Goal: Task Accomplishment & Management: Complete application form

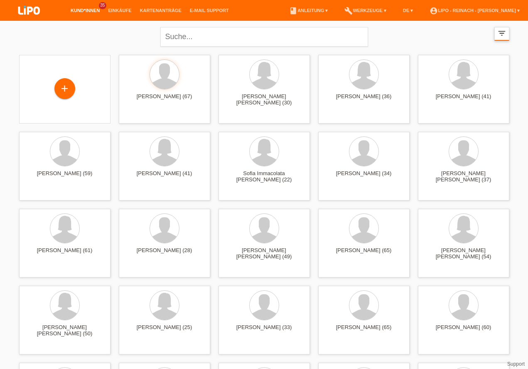
click at [499, 34] on icon "filter_list" at bounding box center [502, 33] width 9 height 9
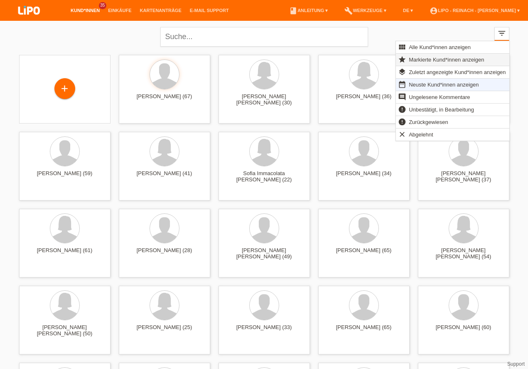
click at [420, 60] on span "Markierte Kund*innen anzeigen" at bounding box center [447, 59] width 78 height 10
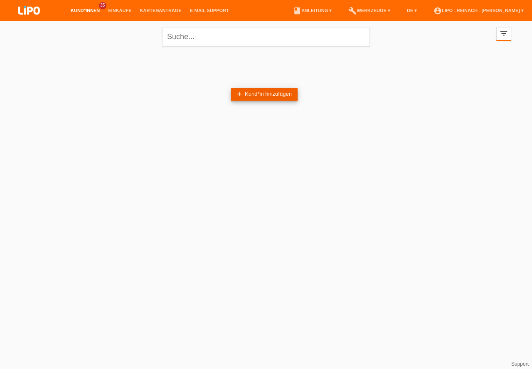
click at [288, 95] on link "add Kund*in hinzufügen" at bounding box center [264, 94] width 67 height 12
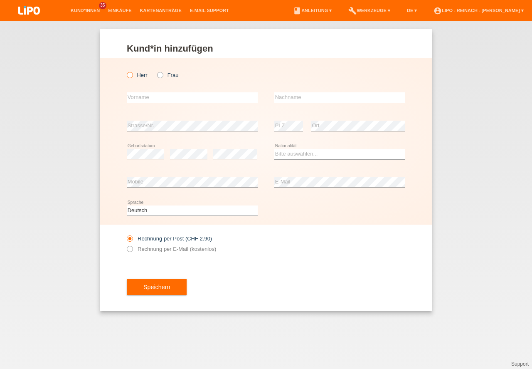
click at [126, 71] on icon at bounding box center [126, 71] width 0 height 0
click at [131, 75] on input "Herr" at bounding box center [129, 74] width 5 height 5
radio input "true"
drag, startPoint x: 128, startPoint y: 98, endPoint x: 187, endPoint y: 114, distance: 61.2
click at [129, 98] on input "text" at bounding box center [192, 97] width 131 height 10
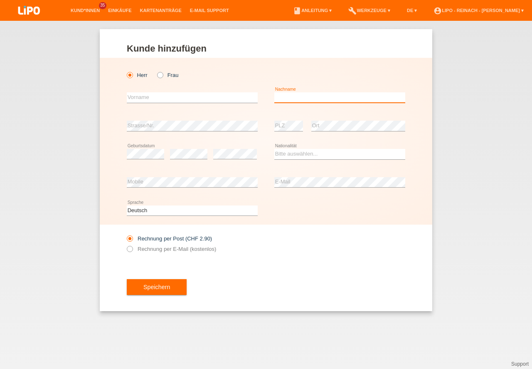
click at [284, 96] on input "text" at bounding box center [339, 97] width 131 height 10
click at [187, 86] on div "error Vorname" at bounding box center [192, 98] width 131 height 28
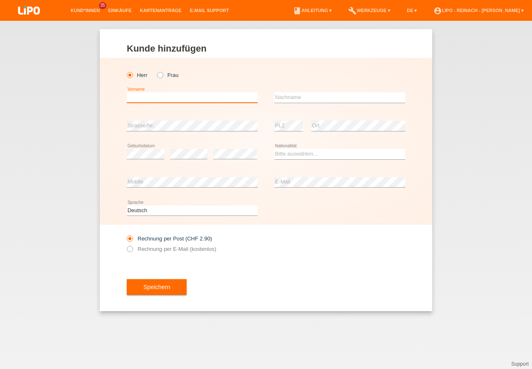
click at [177, 102] on input "text" at bounding box center [192, 97] width 131 height 10
click at [139, 97] on input "text" at bounding box center [192, 97] width 131 height 10
type input "hACENE"
drag, startPoint x: 158, startPoint y: 99, endPoint x: 48, endPoint y: 91, distance: 110.4
click at [127, 95] on input "hACENE" at bounding box center [192, 97] width 131 height 10
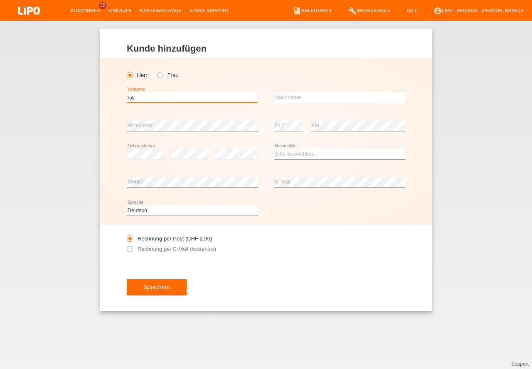
type input "h"
type input "Hacene"
click at [275, 87] on div "error Nachname" at bounding box center [339, 98] width 131 height 28
click at [277, 92] on div "error Nachname" at bounding box center [339, 98] width 131 height 28
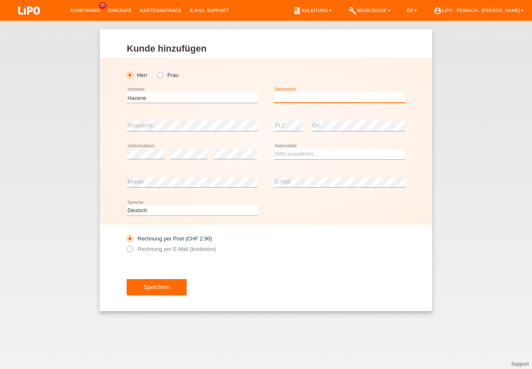
click at [290, 97] on input "text" at bounding box center [339, 97] width 131 height 10
type input "Telitel"
click at [275, 119] on div "error PLZ" at bounding box center [288, 126] width 29 height 28
click at [293, 151] on select "Bitte auswählen... Schweiz Deutschland Liechtenstein Österreich ------------ Af…" at bounding box center [339, 154] width 131 height 10
click at [319, 256] on div "Rechnung per Post (CHF 2.90) Rechnung per E-Mail (kostenlos)" at bounding box center [266, 243] width 278 height 38
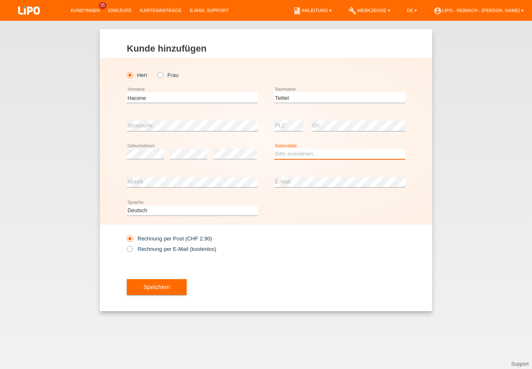
click at [302, 152] on select "Bitte auswählen... Schweiz Deutschland Liechtenstein Österreich ------------ Af…" at bounding box center [339, 154] width 131 height 10
click at [296, 247] on div "Rechnung per Post (CHF 2.90) Rechnung per E-Mail (kostenlos)" at bounding box center [266, 243] width 278 height 38
click at [285, 153] on select "Bitte auswählen... [GEOGRAPHIC_DATA] [GEOGRAPHIC_DATA] [GEOGRAPHIC_DATA] [GEOGR…" at bounding box center [339, 154] width 131 height 10
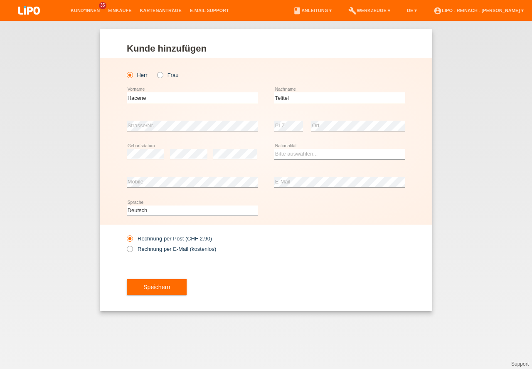
click at [306, 268] on div "Speichern" at bounding box center [266, 287] width 278 height 48
click at [295, 156] on select "Bitte auswählen... Schweiz Deutschland Liechtenstein Österreich ------------ Af…" at bounding box center [339, 154] width 131 height 10
click at [291, 153] on select "Bitte auswählen... Schweiz Deutschland Liechtenstein Österreich ------------ Af…" at bounding box center [339, 154] width 131 height 10
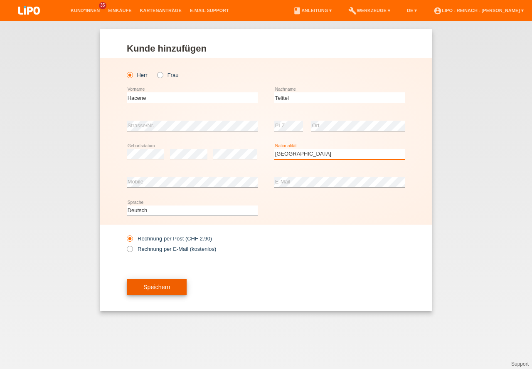
select select "IT"
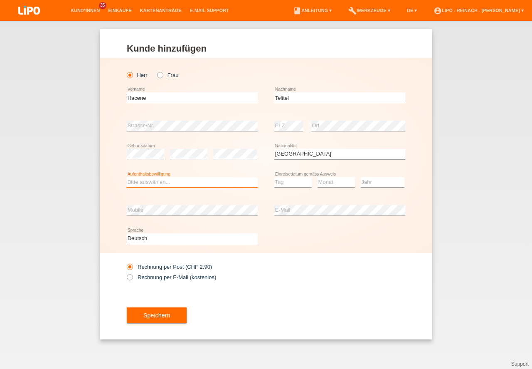
click at [165, 184] on select "Bitte auswählen... C B B - Flüchtlingsstatus Andere" at bounding box center [192, 182] width 131 height 10
select select "C"
click at [0, 0] on option "C" at bounding box center [0, 0] width 0 height 0
click at [159, 320] on button "Speichern" at bounding box center [157, 315] width 60 height 16
click at [281, 179] on select "Tag 01 02 03 04 05 06 07 08 09 10 11" at bounding box center [292, 182] width 37 height 10
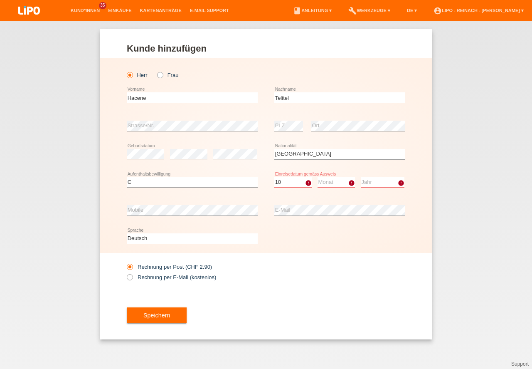
select select "10"
click at [0, 0] on option "10" at bounding box center [0, 0] width 0 height 0
click at [334, 180] on select "Monat 01 02 03 04 05 06 07 08 09 10 11" at bounding box center [336, 182] width 37 height 10
select select "06"
click at [0, 0] on option "06" at bounding box center [0, 0] width 0 height 0
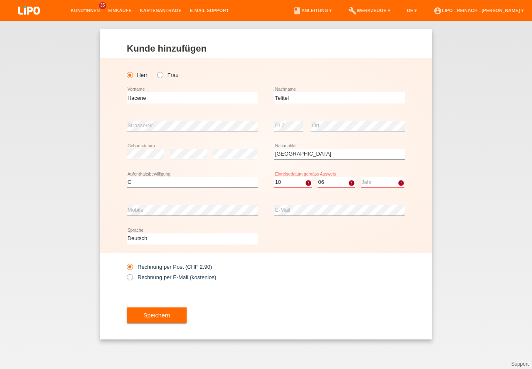
click at [370, 180] on select "Jahr 2025 2024 2023 2022 2021 2020 2019 2018 2017 2016 2015 2014 2013 2012 2011…" at bounding box center [383, 182] width 44 height 10
click at [376, 184] on select "Jahr 2025 2024 2023 2022 2021 2020 2019 2018 2017 2016 2015 2014 2013 2012 2011…" at bounding box center [383, 182] width 44 height 10
select select "1993"
click at [348, 287] on div "Rechnung per Post (CHF 2.90) Rechnung per E-Mail (kostenlos)" at bounding box center [266, 272] width 278 height 38
click at [156, 317] on button "Speichern" at bounding box center [157, 315] width 60 height 16
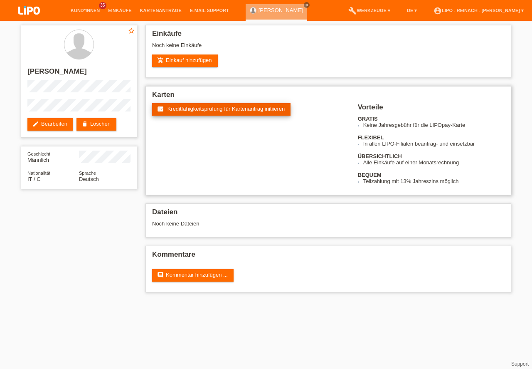
click at [215, 106] on span "Kreditfähigkeitsprüfung für Kartenantrag initiieren" at bounding box center [227, 109] width 118 height 6
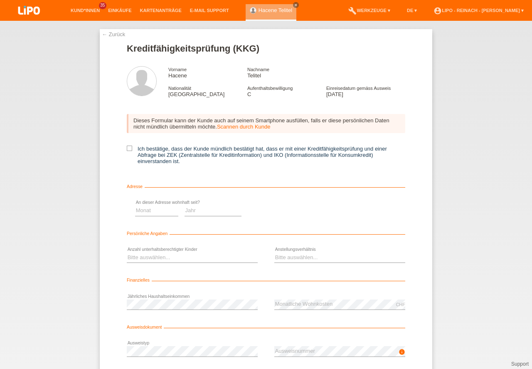
click at [127, 148] on icon at bounding box center [129, 147] width 5 height 5
click at [127, 148] on input "Ich bestätige, dass der Kunde mündlich bestätigt hat, dass er mit einer Kreditf…" at bounding box center [129, 147] width 5 height 5
checkbox input "true"
click at [291, 210] on select "Monat 01 02 03 04 05 06 07 08 09 10" at bounding box center [295, 210] width 43 height 10
select select "01"
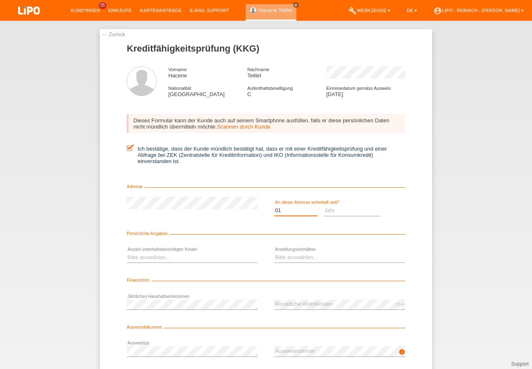
click at [0, 0] on option "01" at bounding box center [0, 0] width 0 height 0
click at [336, 210] on select "Jahr 2025 2024 2023 2022 2021 2020 2019 2018 2017 2016 2015 2014 2013 2012 2011…" at bounding box center [352, 210] width 57 height 10
click at [137, 253] on select "Bitte auswählen... 0 1 2 3 4 5 6 7 8 9" at bounding box center [192, 257] width 131 height 10
click at [347, 209] on select "Jahr 2025 2024 2023 2022 2021 2020 2019 2018 2017 2016 2015 2014 2013 2012 2011…" at bounding box center [352, 210] width 57 height 10
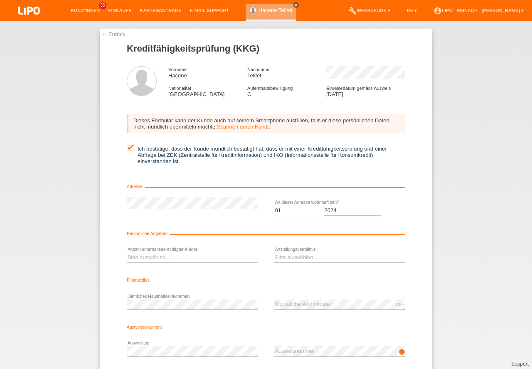
click at [347, 209] on select "Jahr 2025 2024 2023 2022 2021 2020 2019 2018 2017 2016 2015 2014 2013 2012 2011…" at bounding box center [352, 210] width 57 height 10
click at [348, 207] on select "Jahr 2025 2024 2023 2022 2021 2020 2019 2018 2017 2016 2015 2014 2013 2012 2011…" at bounding box center [352, 210] width 57 height 10
select select "1995"
click at [128, 258] on select "Bitte auswählen... 0 1 2 3 4 5 6 7 8 9" at bounding box center [192, 257] width 131 height 10
click at [0, 0] on option "0" at bounding box center [0, 0] width 0 height 0
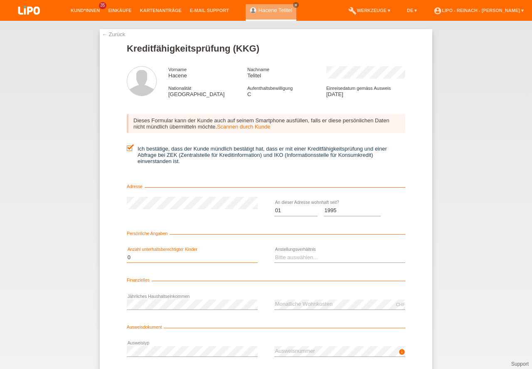
click at [133, 255] on select "Bitte auswählen... 0 1 2 3 4 5 6 7 8 9" at bounding box center [192, 257] width 131 height 10
select select "2"
click at [0, 0] on option "2" at bounding box center [0, 0] width 0 height 0
click at [293, 254] on select "Bitte auswählen... Unbefristet Befristet Lehrling/Student Pensioniert Nicht arb…" at bounding box center [339, 257] width 131 height 10
select select "UNLIMITED"
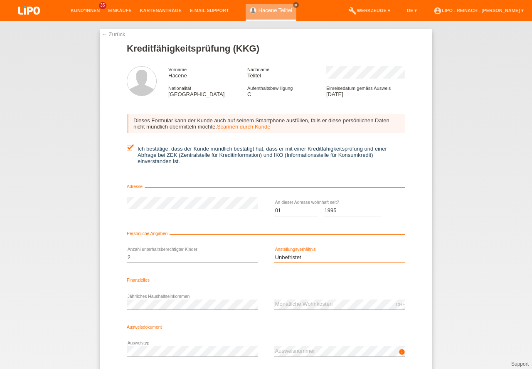
click at [0, 0] on option "Unbefristet" at bounding box center [0, 0] width 0 height 0
click at [409, 283] on div "← Zurück Kreditfähigkeitsprüfung (KKG) Vorname Hacene Nachname Telitel National…" at bounding box center [266, 221] width 333 height 384
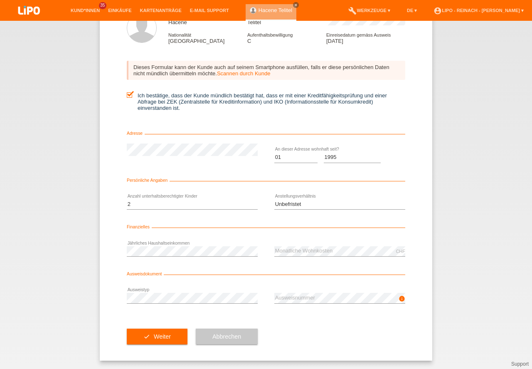
click at [306, 342] on div "check Weiter Abbrechen" at bounding box center [266, 336] width 278 height 48
click at [324, 333] on div "check Weiter Abbrechen" at bounding box center [266, 336] width 278 height 48
click at [172, 335] on button "check Weiter" at bounding box center [157, 336] width 61 height 16
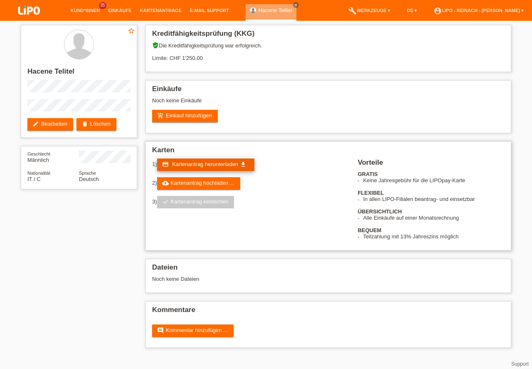
click at [195, 163] on span "Kartenantrag herunterladen" at bounding box center [205, 164] width 66 height 6
click at [190, 116] on link "add_shopping_cart Einkauf hinzufügen" at bounding box center [185, 116] width 66 height 12
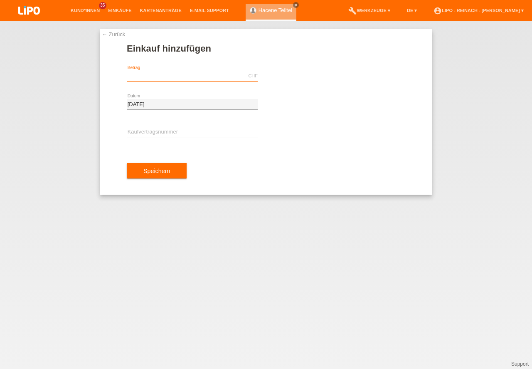
click at [147, 75] on input "text" at bounding box center [192, 76] width 131 height 10
type input "195.80"
click at [167, 127] on div "error Kaufvertragsnummer" at bounding box center [192, 132] width 131 height 28
click at [168, 128] on input "text" at bounding box center [192, 132] width 131 height 10
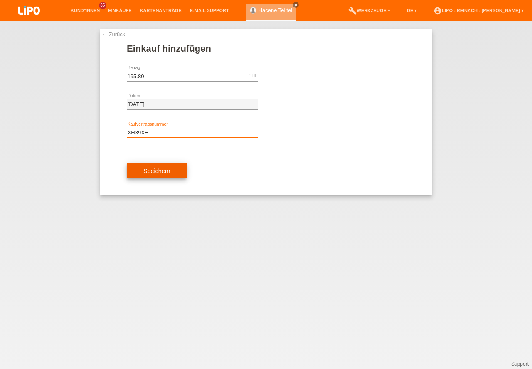
type input "XH39XF"
click at [151, 172] on button "Speichern" at bounding box center [157, 171] width 60 height 16
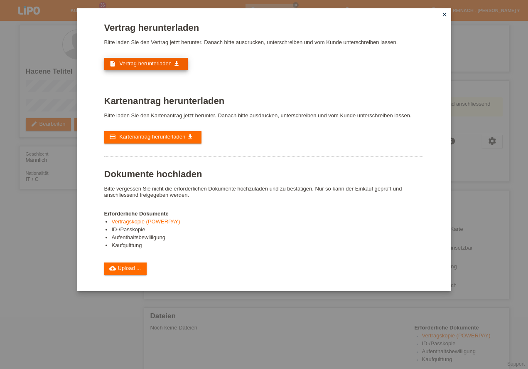
click at [145, 64] on span "Vertrag herunterladen" at bounding box center [145, 63] width 52 height 6
click at [131, 269] on link "cloud_upload Upload ..." at bounding box center [125, 268] width 43 height 12
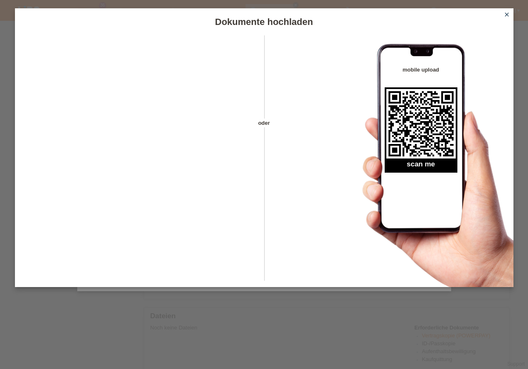
click at [507, 15] on icon "close" at bounding box center [507, 14] width 7 height 7
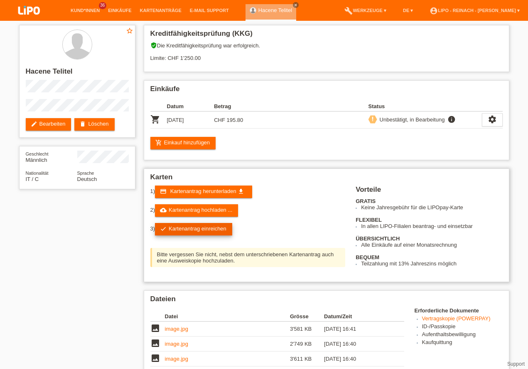
click at [200, 229] on link "check Kartenantrag einreichen" at bounding box center [193, 229] width 77 height 12
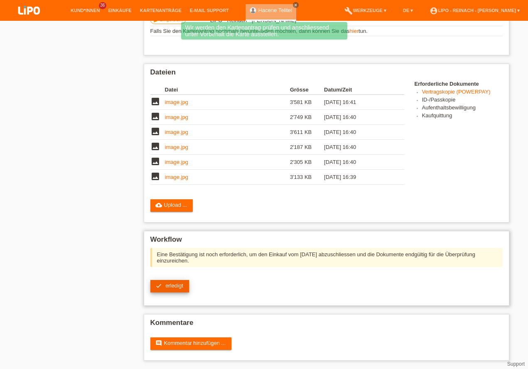
scroll to position [194, 0]
click at [169, 285] on span "erledigt" at bounding box center [174, 285] width 18 height 6
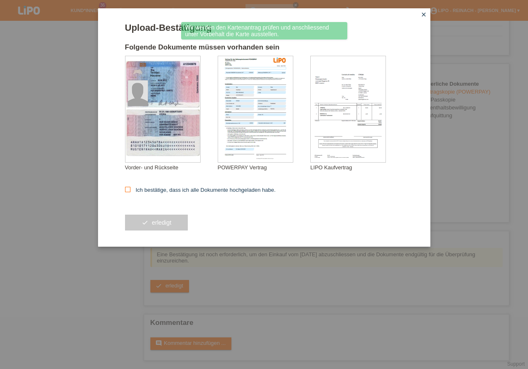
click at [128, 188] on icon at bounding box center [127, 189] width 5 height 5
click at [128, 188] on input "Ich bestätige, dass ich alle Dokumente hochgeladen habe." at bounding box center [127, 189] width 5 height 5
checkbox input "true"
click at [161, 226] on button "check erledigt" at bounding box center [156, 222] width 63 height 16
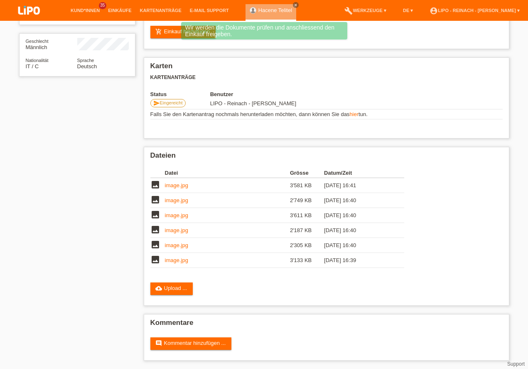
click at [24, 9] on img at bounding box center [29, 11] width 42 height 22
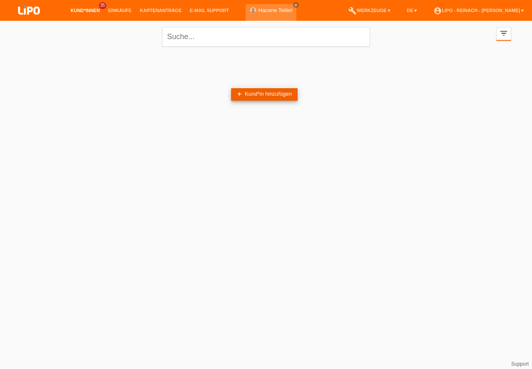
click at [251, 92] on link "add Kund*in hinzufügen" at bounding box center [264, 94] width 67 height 12
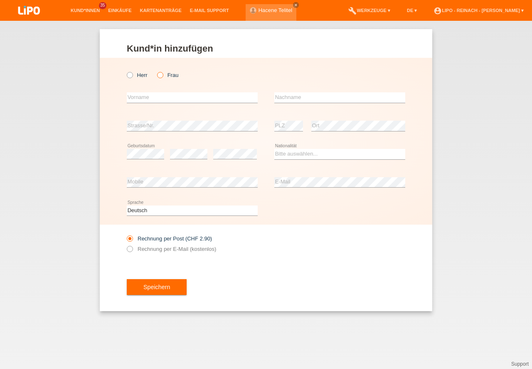
click at [156, 71] on icon at bounding box center [156, 71] width 0 height 0
click at [160, 74] on input "Frau" at bounding box center [159, 74] width 5 height 5
radio input "true"
click at [151, 99] on input "text" at bounding box center [192, 97] width 131 height 10
type input "hINA"
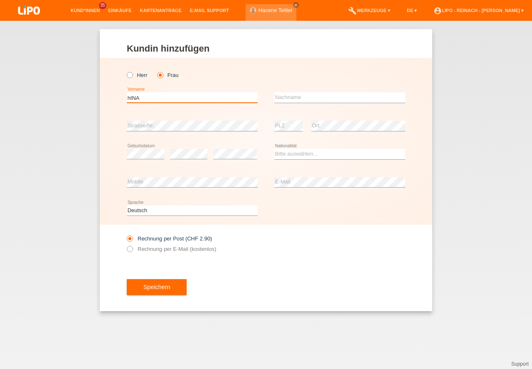
drag, startPoint x: 152, startPoint y: 96, endPoint x: 67, endPoint y: 91, distance: 85.0
click at [127, 92] on input "hINA" at bounding box center [192, 97] width 131 height 10
type input "h"
type input "Hina"
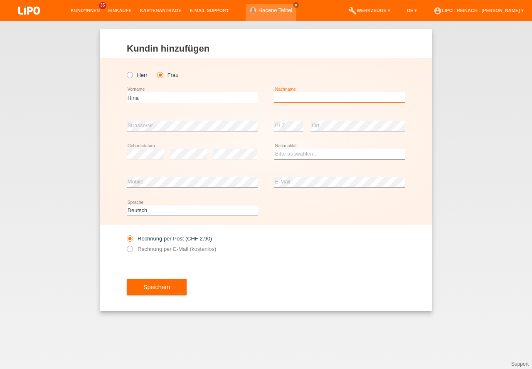
click at [297, 99] on input "text" at bounding box center [339, 97] width 131 height 10
type input "Khan"
click at [287, 151] on select "Bitte auswählen... Schweiz Deutschland Liechtenstein Österreich ------------ Af…" at bounding box center [339, 154] width 131 height 10
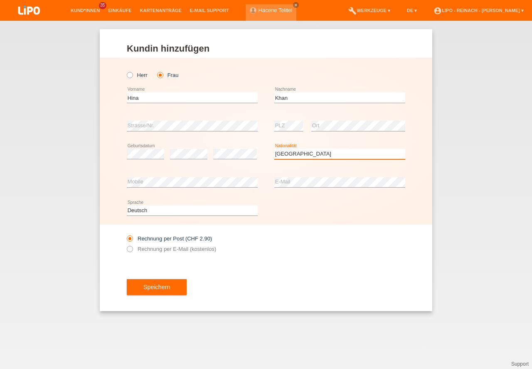
click at [296, 155] on select "Bitte auswählen... Schweiz Deutschland Liechtenstein Österreich ------------ Af…" at bounding box center [339, 154] width 131 height 10
click at [0, 0] on option "Monaco" at bounding box center [0, 0] width 0 height 0
select select "PK"
click at [0, 0] on option "[GEOGRAPHIC_DATA]" at bounding box center [0, 0] width 0 height 0
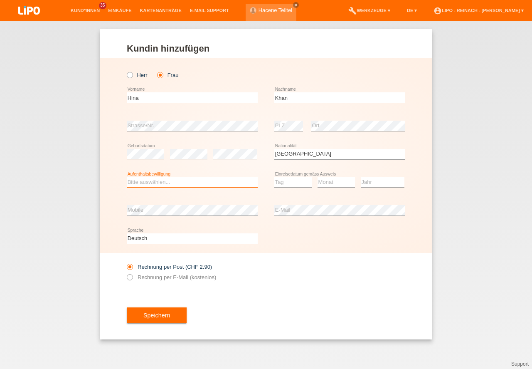
click at [160, 184] on select "Bitte auswählen... C B B - Flüchtlingsstatus Andere" at bounding box center [192, 182] width 131 height 10
select select "B"
click at [0, 0] on option "B" at bounding box center [0, 0] width 0 height 0
click at [293, 182] on select "Tag 01 02 03 04 05 06 07 08 09 10 11" at bounding box center [292, 182] width 37 height 10
select select "05"
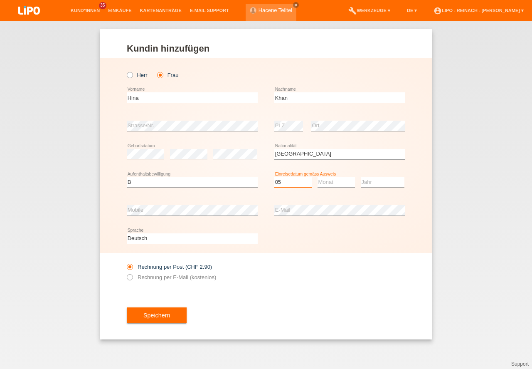
click at [0, 0] on option "05" at bounding box center [0, 0] width 0 height 0
click at [342, 181] on select "Monat 01 02 03 04 05 06 07 08 09 10 11" at bounding box center [336, 182] width 37 height 10
select select "07"
click at [0, 0] on option "07" at bounding box center [0, 0] width 0 height 0
click at [385, 183] on select "Jahr 2025 2024 2023 2022 2021 2020 2019 2018 2017 2016 2015 2014 2013 2012 2011…" at bounding box center [383, 182] width 44 height 10
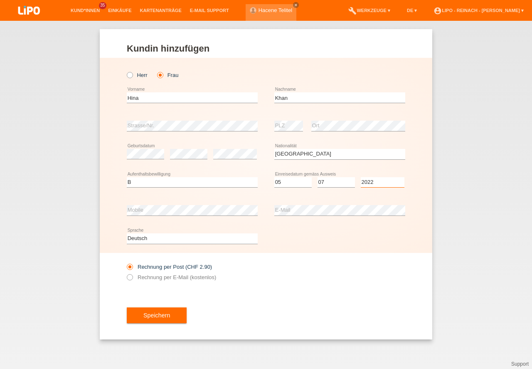
click at [385, 183] on select "Jahr 2025 2024 2023 2022 2021 2020 2019 2018 2017 2016 2015 2014 2013 2012 2011…" at bounding box center [383, 182] width 44 height 10
select select "2022"
click at [148, 204] on div "error Mobile" at bounding box center [192, 210] width 131 height 28
click at [156, 308] on button "Speichern" at bounding box center [157, 315] width 60 height 16
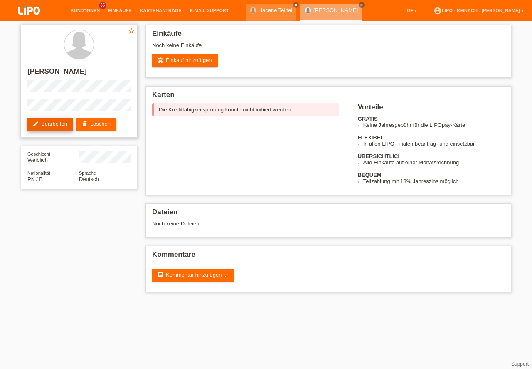
click at [63, 124] on link "edit Bearbeiten" at bounding box center [50, 124] width 46 height 12
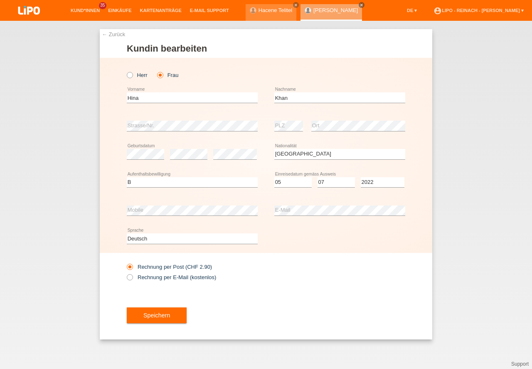
select select "PK"
select select "B"
select select "05"
select select "07"
select select "2022"
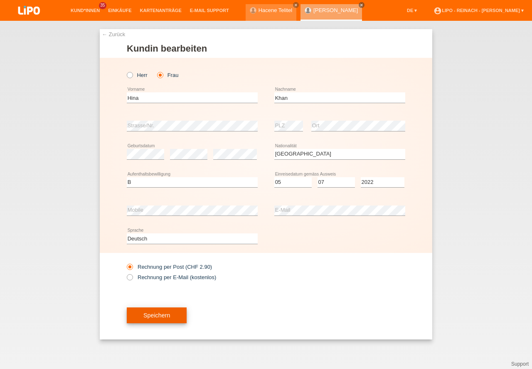
click at [155, 317] on button "Speichern" at bounding box center [157, 315] width 60 height 16
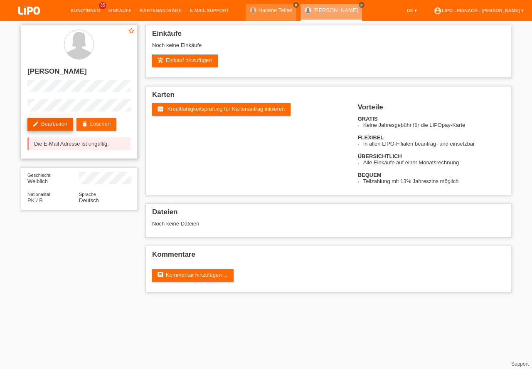
click at [47, 121] on link "edit Bearbeiten" at bounding box center [50, 124] width 46 height 12
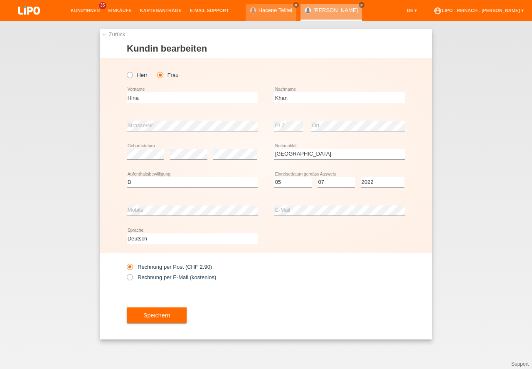
select select "PK"
select select "B"
select select "05"
select select "07"
select select "2022"
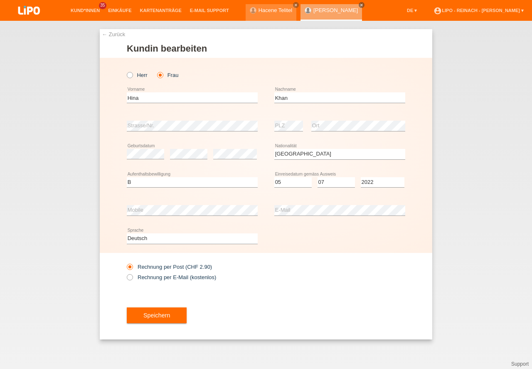
click at [320, 279] on div "Rechnung per Post (CHF 2.90) Rechnung per E-Mail (kostenlos)" at bounding box center [266, 272] width 278 height 38
click at [176, 318] on button "Speichern" at bounding box center [157, 315] width 60 height 16
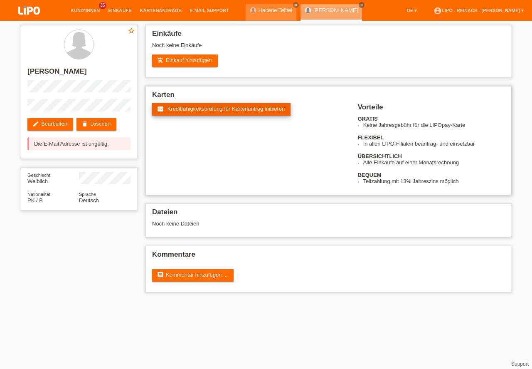
click at [218, 113] on link "fact_check Kreditfähigkeitsprüfung für Kartenantrag initiieren" at bounding box center [221, 109] width 138 height 12
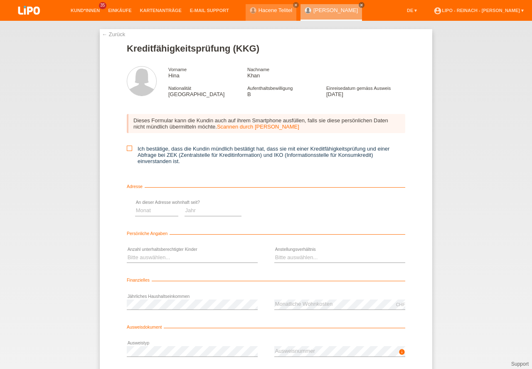
click at [128, 148] on icon at bounding box center [129, 147] width 5 height 5
click at [128, 148] on input "Ich bestätige, dass die Kundin mündlich bestätigt hat, dass sie mit einer Kredi…" at bounding box center [129, 147] width 5 height 5
checkbox input "true"
click at [299, 210] on select "Monat 01 02 03 04 05 06 07 08 09 10" at bounding box center [295, 210] width 43 height 10
click at [288, 211] on select "Monat 01 02 03 04 05 06 07 08 09 10" at bounding box center [295, 210] width 43 height 10
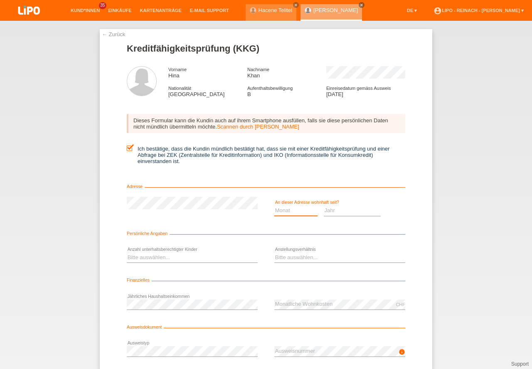
click at [287, 210] on select "Monat 01 02 03 04 05 06 07 08 09 10" at bounding box center [295, 210] width 43 height 10
select select "08"
click at [0, 0] on option "08" at bounding box center [0, 0] width 0 height 0
click at [335, 212] on select "Jahr 2025 2024 2023 2022 2021 2020 2019 2018 2017 2016 2015 2014 2013 2012 2011…" at bounding box center [352, 210] width 57 height 10
click at [336, 211] on select "Jahr 2025 2024 2023 2022 2021 2020 2019 2018 2017 2016 2015 2014 2013 2012 2011…" at bounding box center [352, 210] width 57 height 10
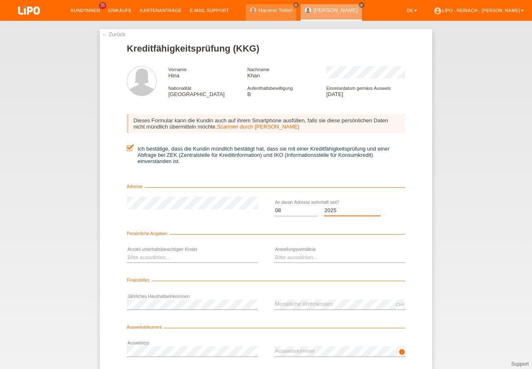
select select "2025"
click at [159, 256] on select "Bitte auswählen... 0 1 2 3 4 5 6 7 8 9" at bounding box center [192, 257] width 131 height 10
select select "0"
click at [0, 0] on option "0" at bounding box center [0, 0] width 0 height 0
click at [297, 256] on select "Bitte auswählen... Unbefristet Befristet Lehrling/Student Pensioniert Nicht arb…" at bounding box center [339, 257] width 131 height 10
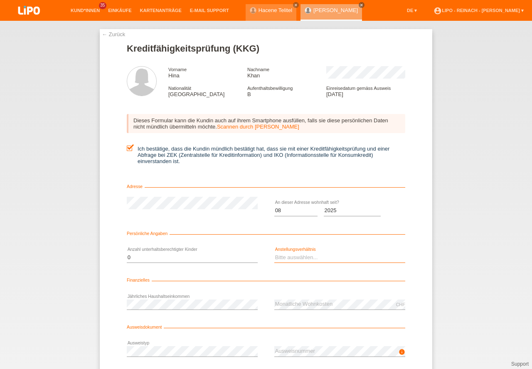
select select "UNLIMITED"
click at [0, 0] on option "Unbefristet" at bounding box center [0, 0] width 0 height 0
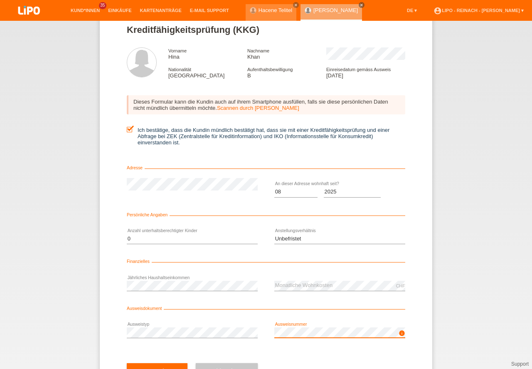
scroll to position [55, 0]
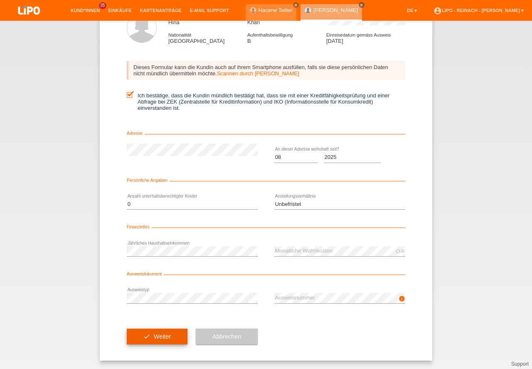
click at [153, 335] on button "check Weiter" at bounding box center [157, 336] width 61 height 16
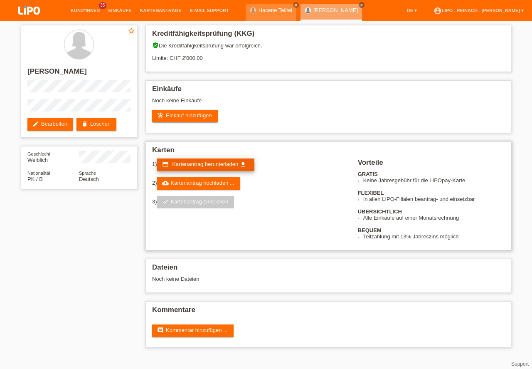
click at [216, 165] on span "Kartenantrag herunterladen" at bounding box center [205, 164] width 66 height 6
click at [26, 7] on img at bounding box center [29, 11] width 42 height 22
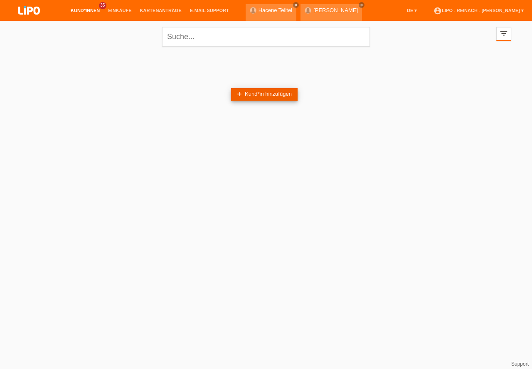
click at [262, 95] on link "add Kund*in hinzufügen" at bounding box center [264, 94] width 67 height 12
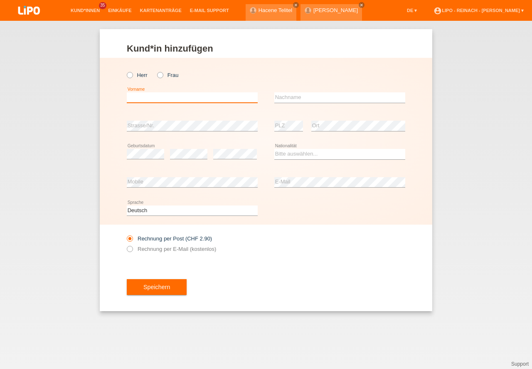
click at [136, 94] on input "text" at bounding box center [192, 97] width 131 height 10
click at [156, 71] on icon at bounding box center [156, 71] width 0 height 0
click at [160, 76] on input "Frau" at bounding box center [159, 74] width 5 height 5
radio input "true"
click at [157, 99] on input "text" at bounding box center [192, 97] width 131 height 10
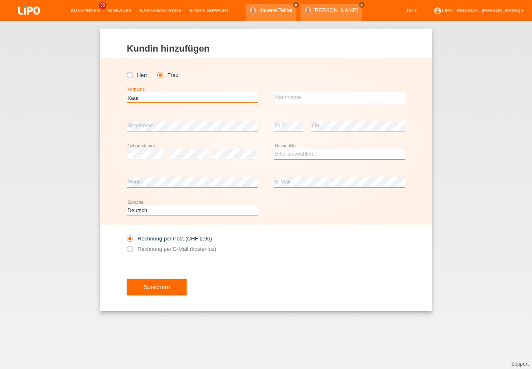
type input "Kaur"
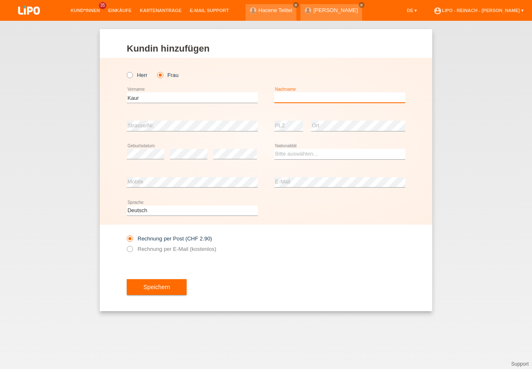
click at [302, 98] on input "text" at bounding box center [339, 97] width 131 height 10
type input "[PERSON_NAME]"
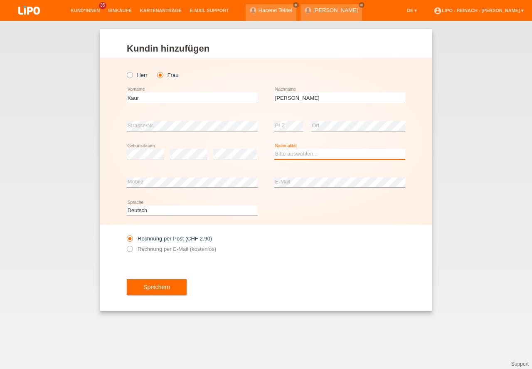
click at [301, 156] on select "Bitte auswählen... Schweiz Deutschland Liechtenstein Österreich ------------ Af…" at bounding box center [339, 154] width 131 height 10
select select "IN"
click at [0, 0] on option "Indien" at bounding box center [0, 0] width 0 height 0
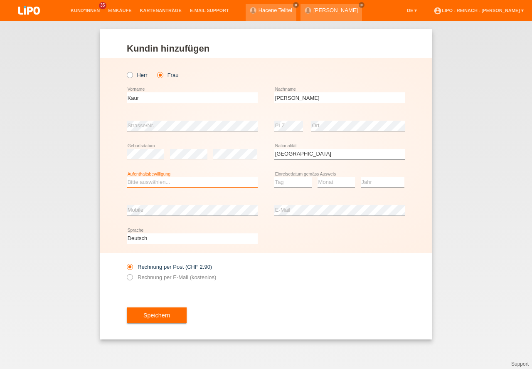
click at [137, 185] on select "Bitte auswählen... C B B - Flüchtlingsstatus Andere" at bounding box center [192, 182] width 131 height 10
select select "B"
click at [0, 0] on option "B" at bounding box center [0, 0] width 0 height 0
click at [287, 182] on select "Tag 01 02 03 04 05 06 07 08 09 10 11" at bounding box center [292, 182] width 37 height 10
select select "03"
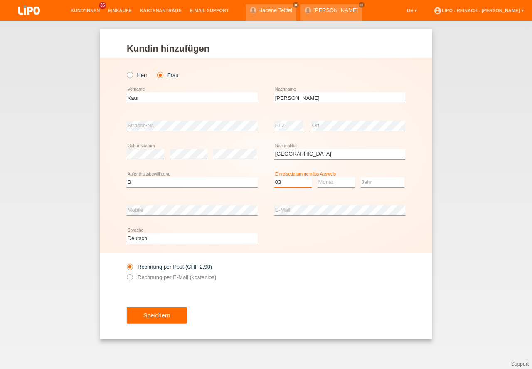
click at [0, 0] on option "03" at bounding box center [0, 0] width 0 height 0
click at [336, 182] on select "Monat 01 02 03 04 05 06 07 08 09 10 11" at bounding box center [336, 182] width 37 height 10
select select "10"
click at [0, 0] on option "10" at bounding box center [0, 0] width 0 height 0
click at [370, 181] on select "Jahr 2025 2024 2023 2022 2021 2020 2019 2018 2017 2016 2015 2014 2013 2012 2011…" at bounding box center [383, 182] width 44 height 10
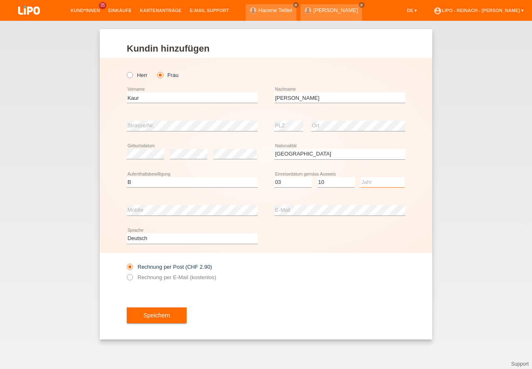
select select "2015"
click at [0, 0] on option "2015" at bounding box center [0, 0] width 0 height 0
click at [155, 321] on button "Speichern" at bounding box center [157, 315] width 60 height 16
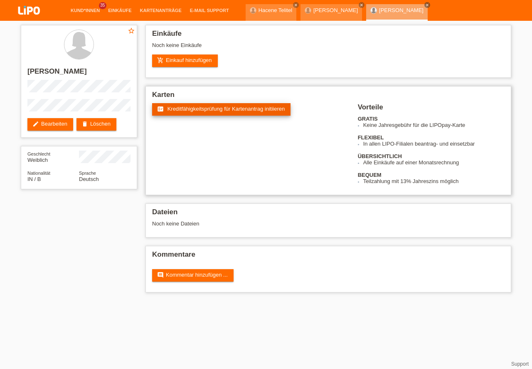
click at [226, 109] on span "Kreditfähigkeitsprüfung für Kartenantrag initiieren" at bounding box center [227, 109] width 118 height 6
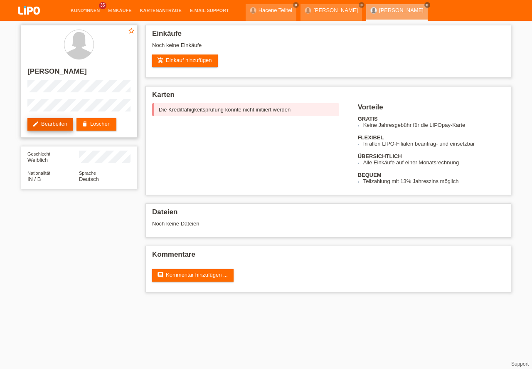
click at [54, 125] on link "edit Bearbeiten" at bounding box center [50, 124] width 46 height 12
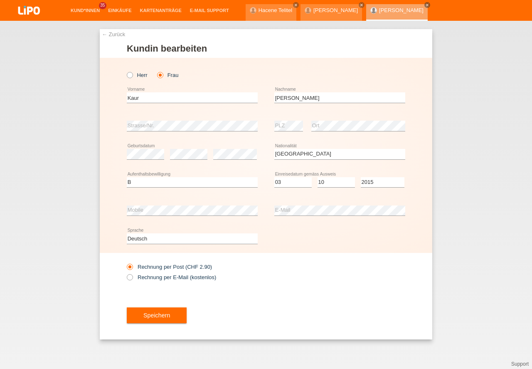
select select "IN"
select select "B"
select select "03"
select select "10"
select select "2015"
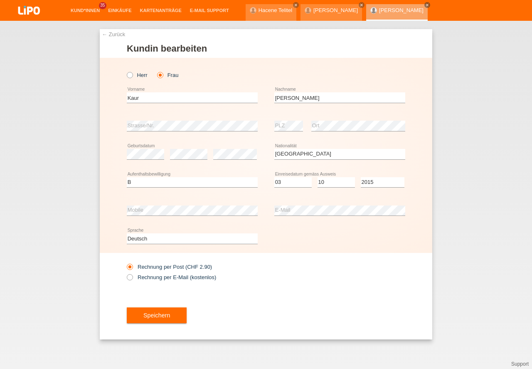
click at [169, 317] on button "Speichern" at bounding box center [157, 315] width 60 height 16
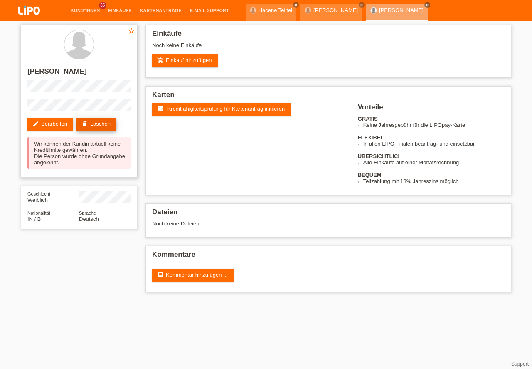
click at [103, 123] on link "delete Löschen" at bounding box center [96, 124] width 40 height 12
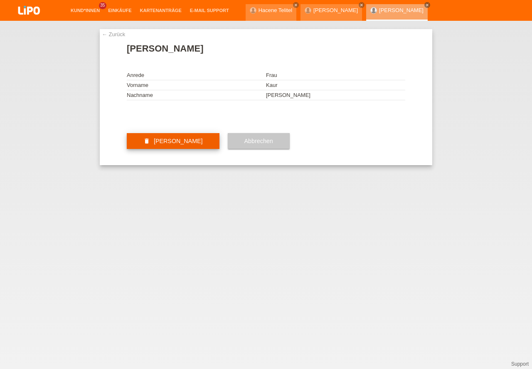
click at [165, 149] on button "delete [PERSON_NAME]" at bounding box center [173, 141] width 93 height 16
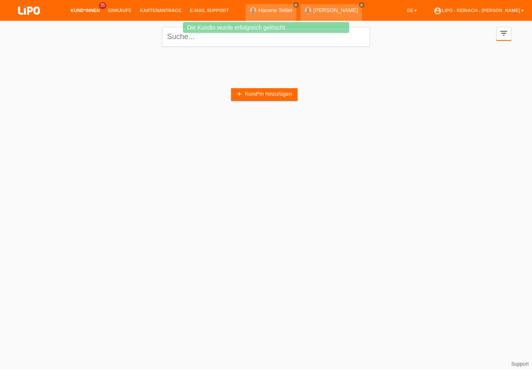
click at [30, 10] on img at bounding box center [29, 11] width 42 height 22
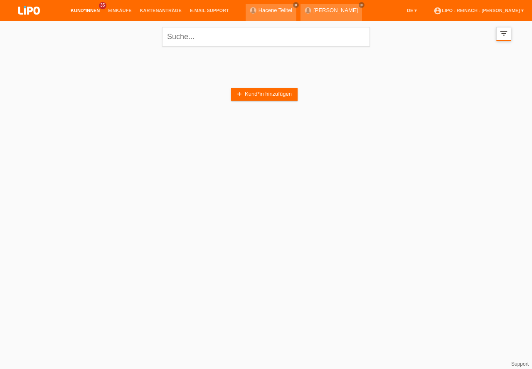
click at [508, 34] on icon "filter_list" at bounding box center [503, 33] width 9 height 9
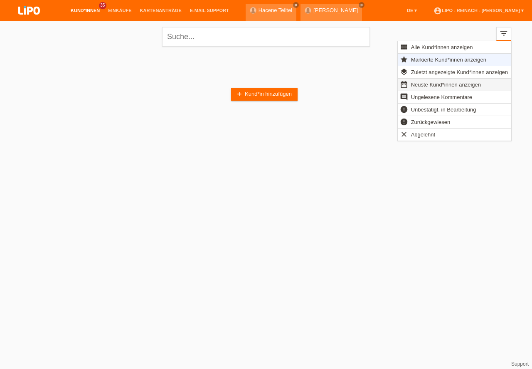
click at [428, 85] on span "Neuste Kund*innen anzeigen" at bounding box center [446, 84] width 72 height 10
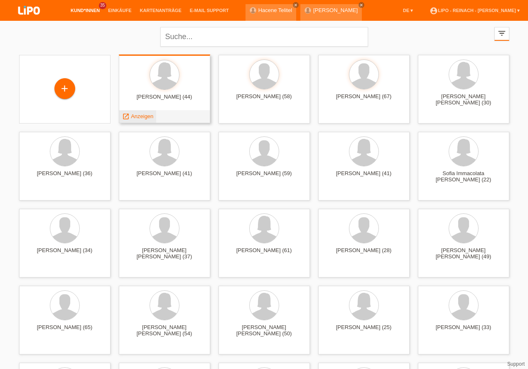
click at [141, 116] on span "Anzeigen" at bounding box center [142, 116] width 22 height 6
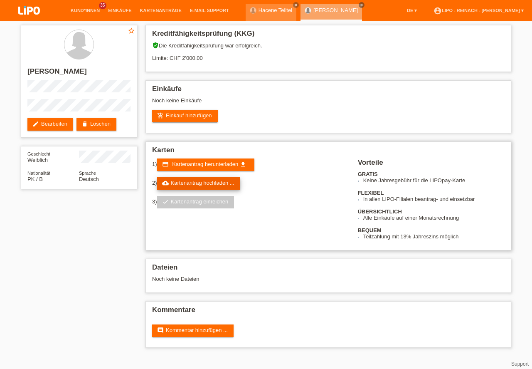
click at [207, 182] on link "cloud_upload Kartenantrag hochladen ..." at bounding box center [198, 183] width 83 height 12
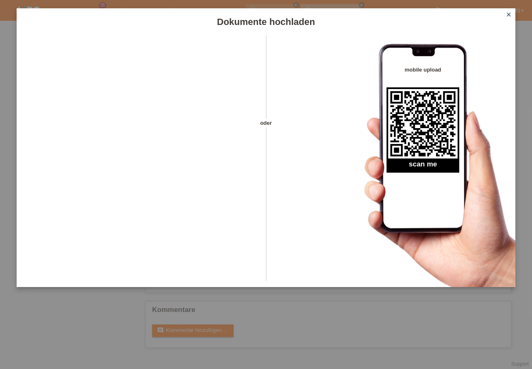
click at [509, 15] on icon "close" at bounding box center [508, 14] width 7 height 7
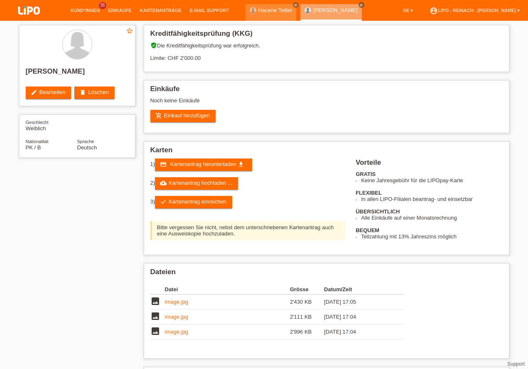
click at [202, 199] on link "check Kartenantrag einreichen" at bounding box center [193, 202] width 77 height 12
